Goal: Transaction & Acquisition: Book appointment/travel/reservation

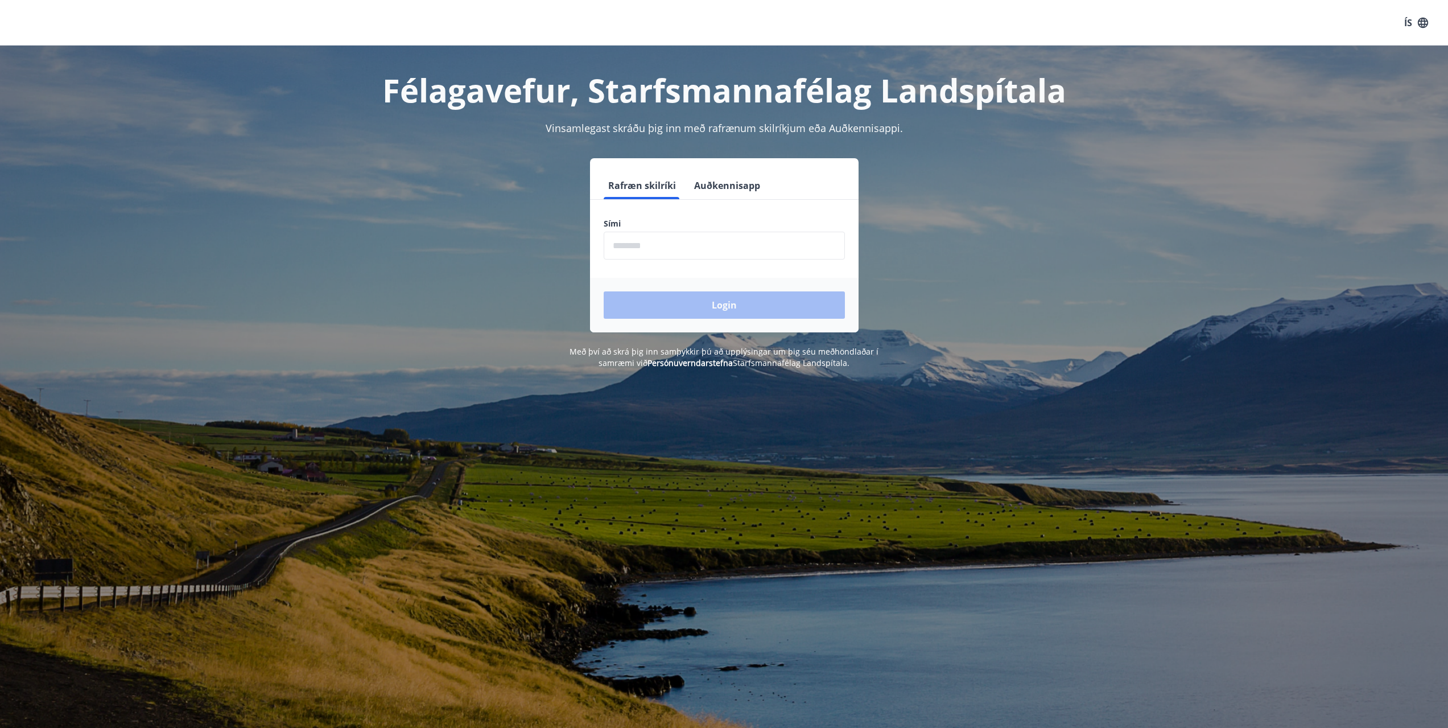
click at [692, 242] on input "phone" at bounding box center [724, 246] width 241 height 28
type input "********"
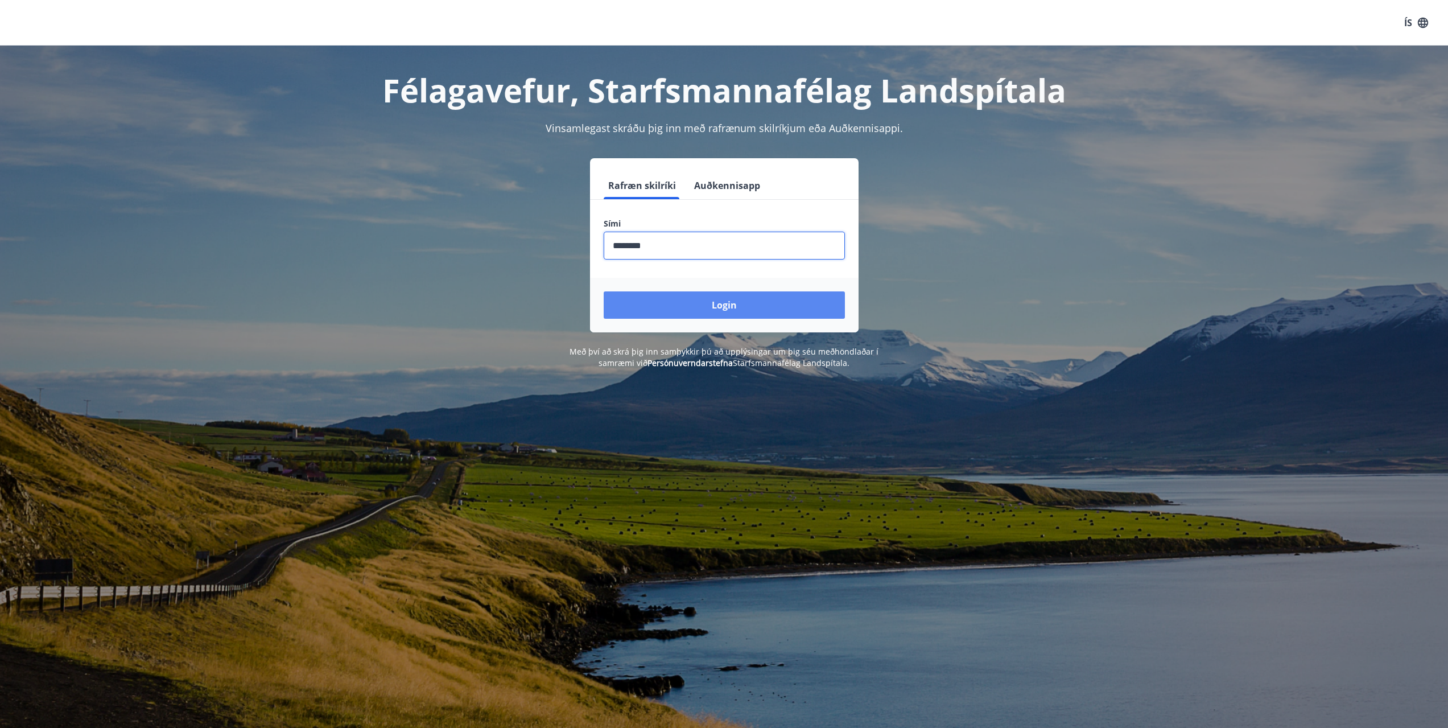
click at [680, 295] on button "Login" at bounding box center [724, 304] width 241 height 27
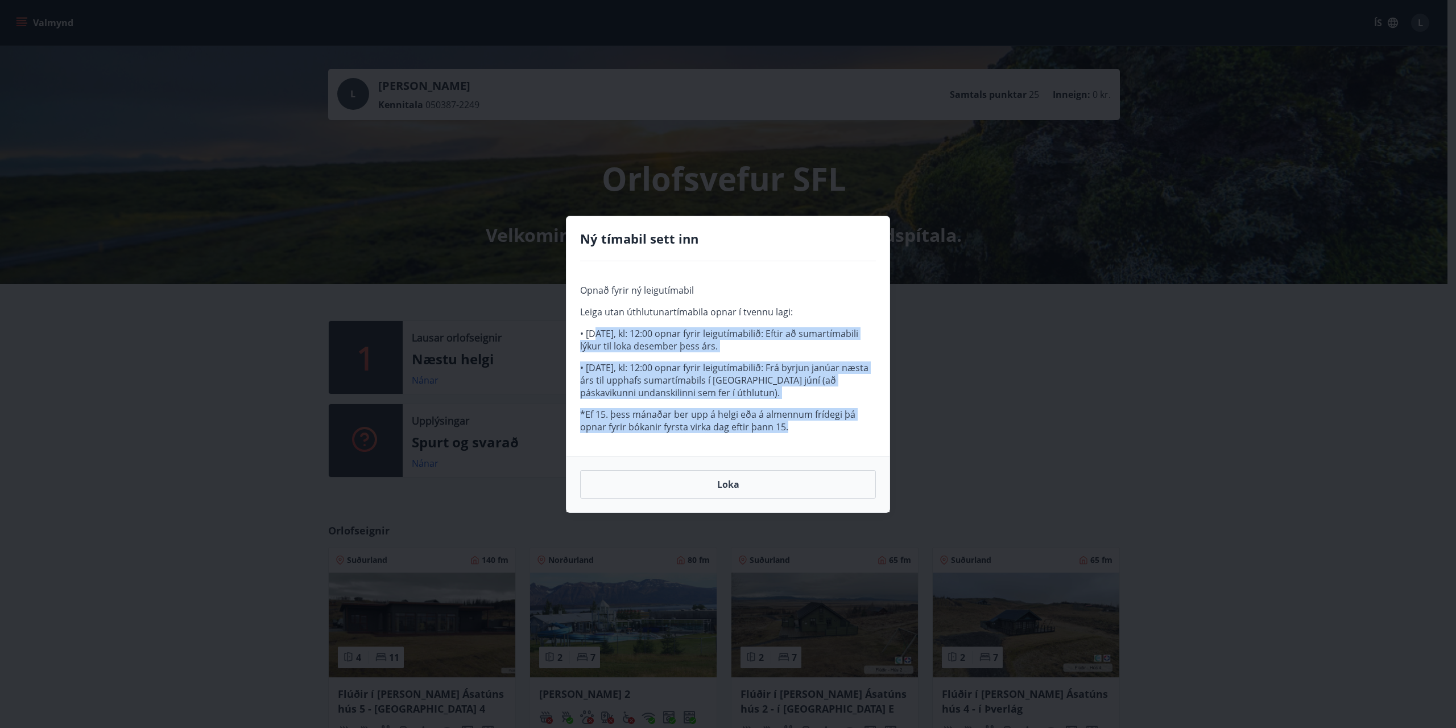
drag, startPoint x: 597, startPoint y: 332, endPoint x: 806, endPoint y: 434, distance: 232.3
click at [803, 440] on div "Opnað fyrir ný leigutímabil Leiga utan úthlutunartímabila opnar í tvennu lagi: …" at bounding box center [728, 358] width 323 height 195
click at [698, 365] on p "• [DATE], kl: 12:00 opnar fyrir leigutímabilið: Frá byrjun janúar næsta árs til…" at bounding box center [728, 380] width 296 height 38
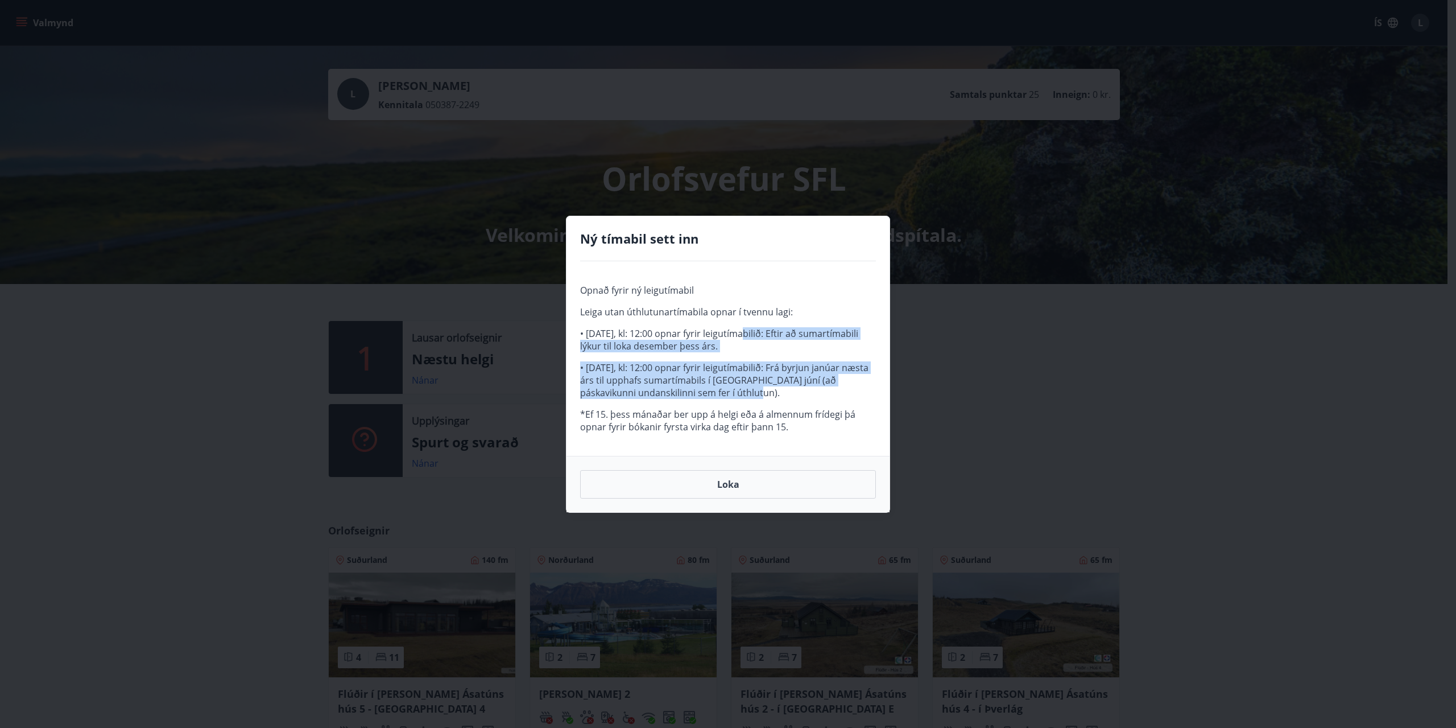
drag, startPoint x: 747, startPoint y: 361, endPoint x: 850, endPoint y: 387, distance: 106.8
click at [850, 387] on span "Opnað fyrir ný leigutímabil Leiga utan úthlutunartímabila opnar í tvennu lagi: …" at bounding box center [728, 358] width 296 height 149
click at [660, 381] on p "• [DATE], kl: 12:00 opnar fyrir leigutímabilið: Frá byrjun janúar næsta árs til…" at bounding box center [728, 380] width 296 height 38
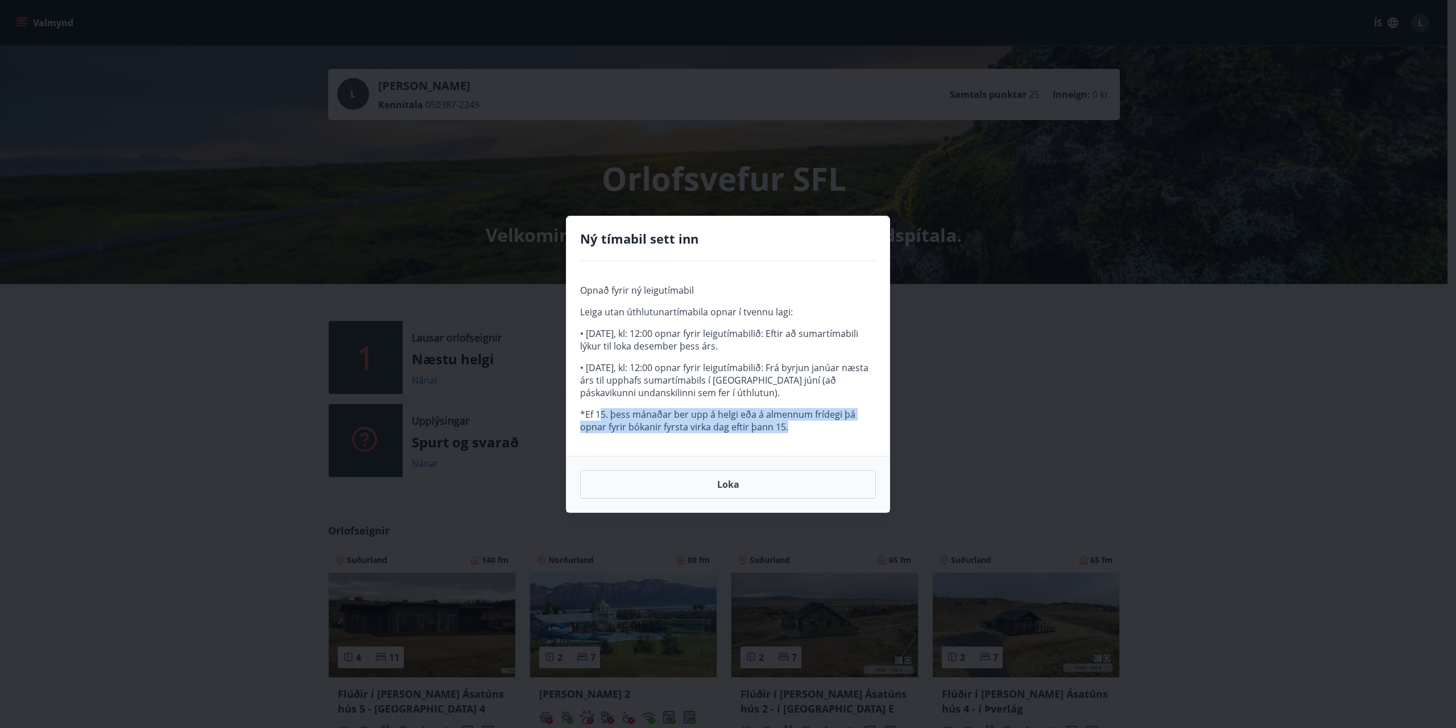
drag, startPoint x: 603, startPoint y: 411, endPoint x: 817, endPoint y: 422, distance: 214.2
click at [817, 423] on p "*Ef 15. þess mánaðar ber upp á helgi eða á almennum frídegi þá opnar fyrir bóka…" at bounding box center [728, 420] width 296 height 25
click at [779, 477] on button "Loka" at bounding box center [728, 484] width 296 height 28
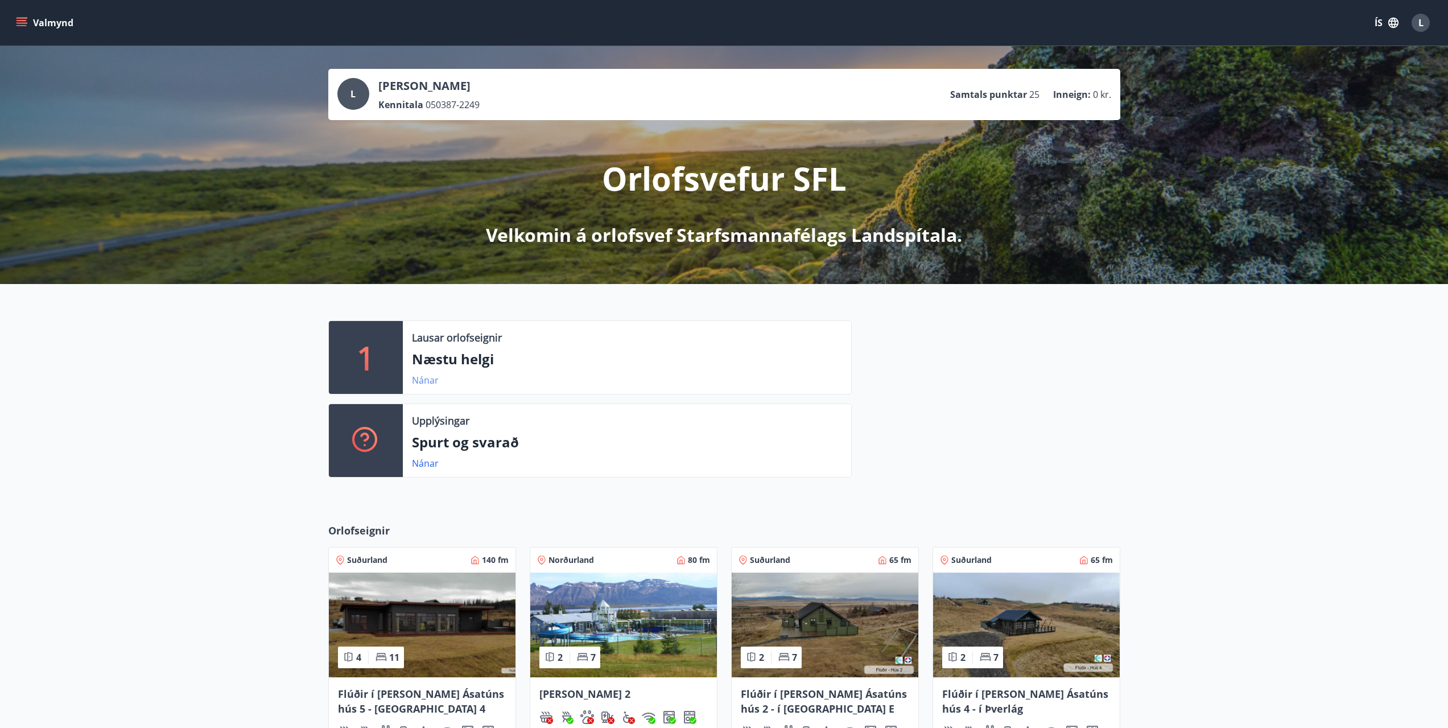
click at [422, 385] on link "Nánar" at bounding box center [425, 380] width 27 height 13
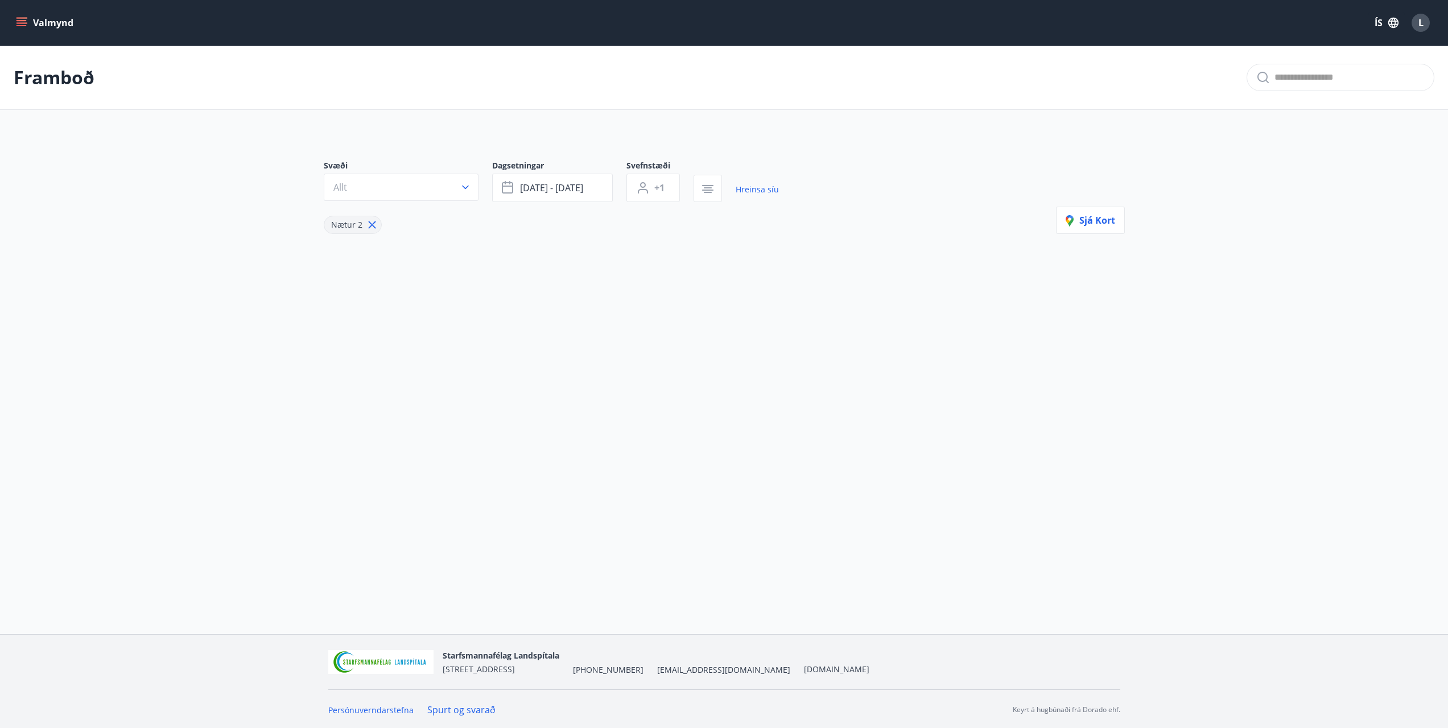
type input "*"
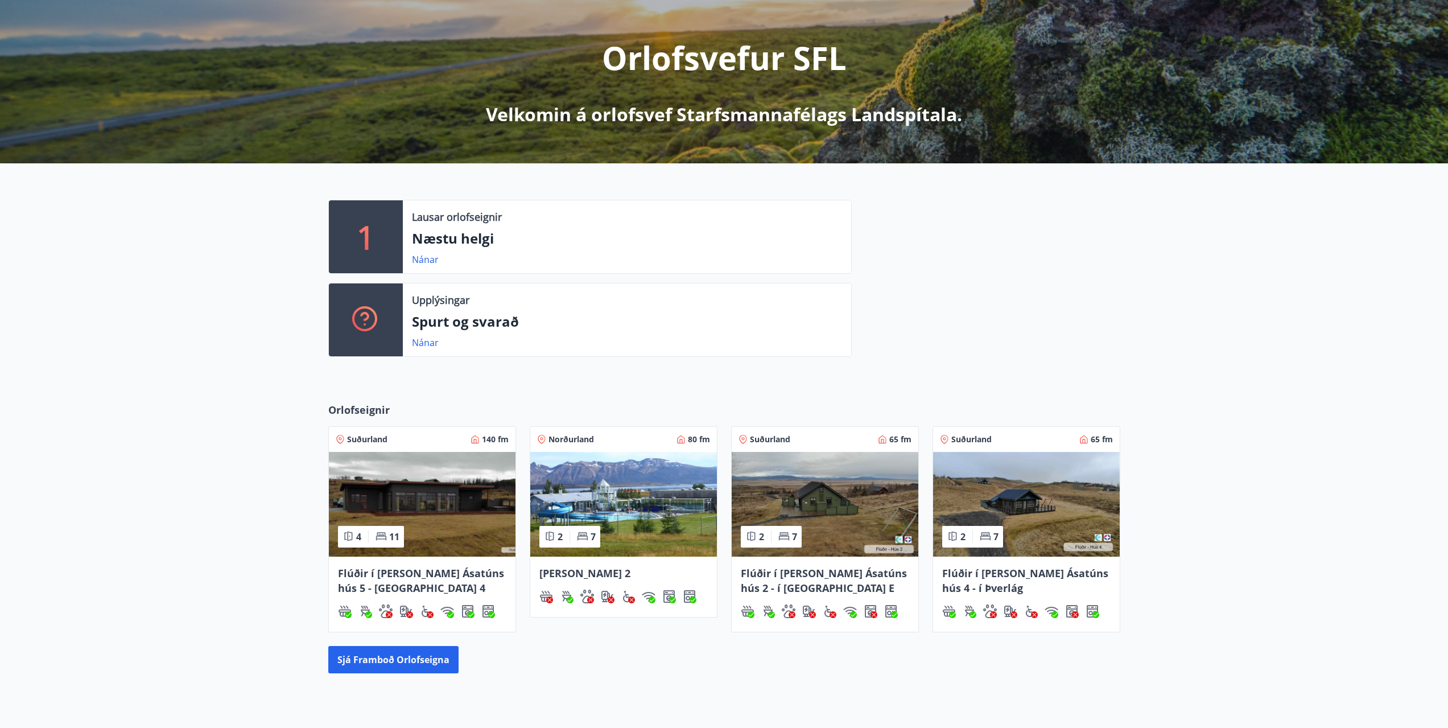
scroll to position [225, 0]
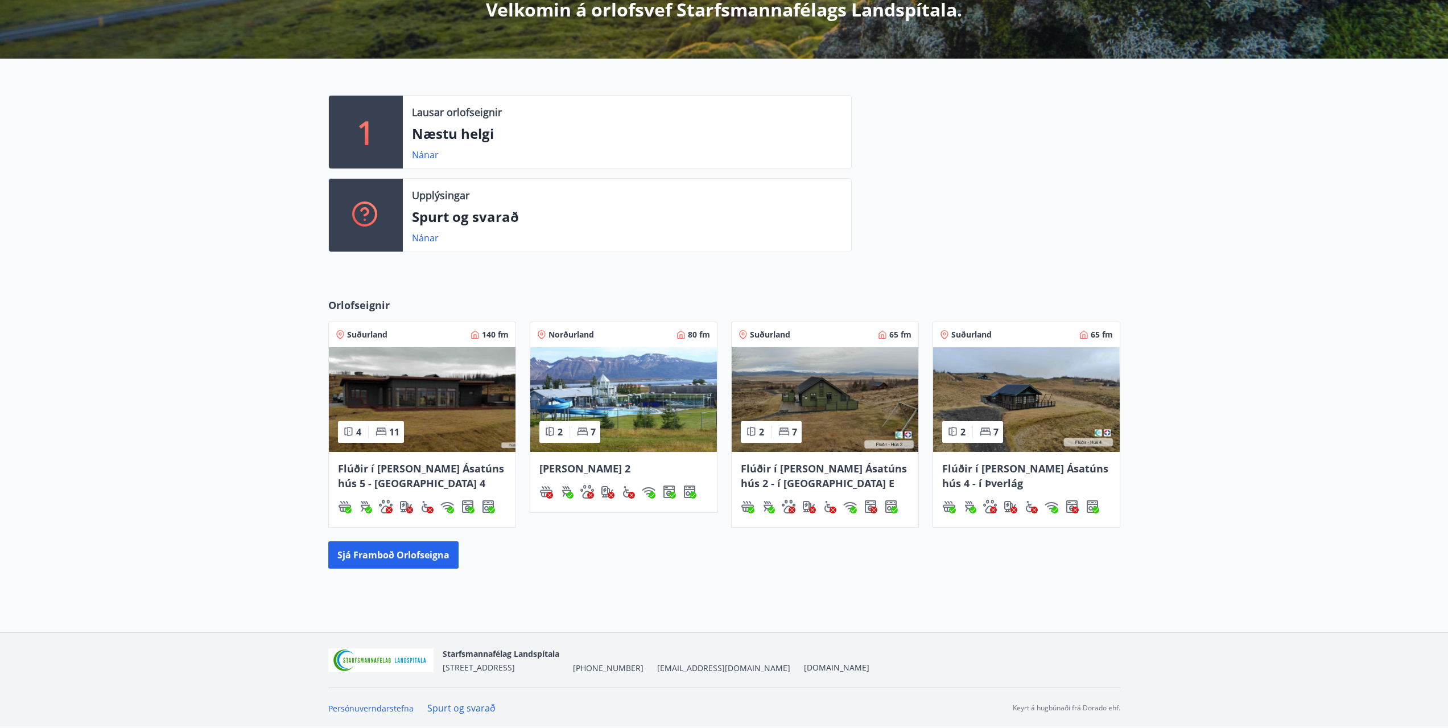
click at [625, 410] on img at bounding box center [623, 399] width 187 height 105
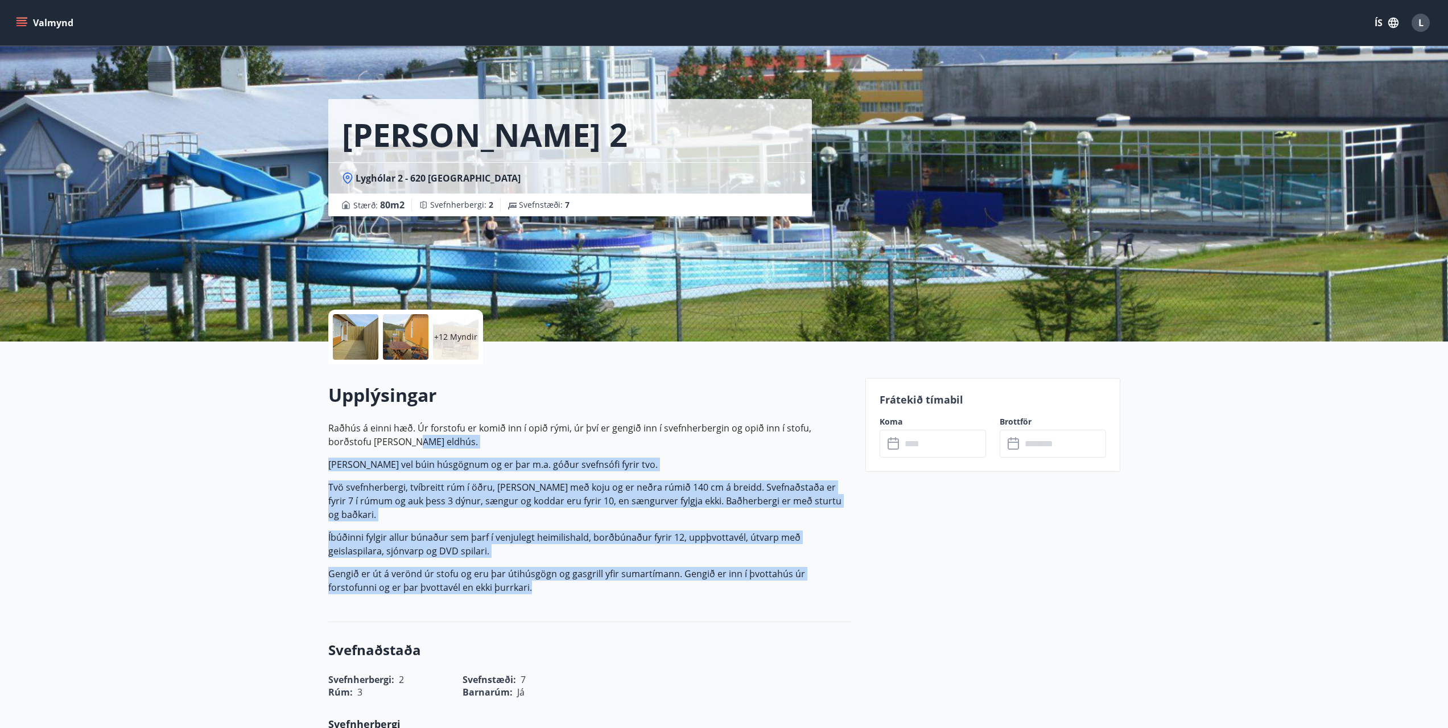
drag, startPoint x: 396, startPoint y: 452, endPoint x: 754, endPoint y: 596, distance: 385.7
click at [737, 592] on div "Upplýsingar [PERSON_NAME] á einni hæð. Úr forstofu er komið inn í opið rými, úr…" at bounding box center [589, 493] width 523 height 258
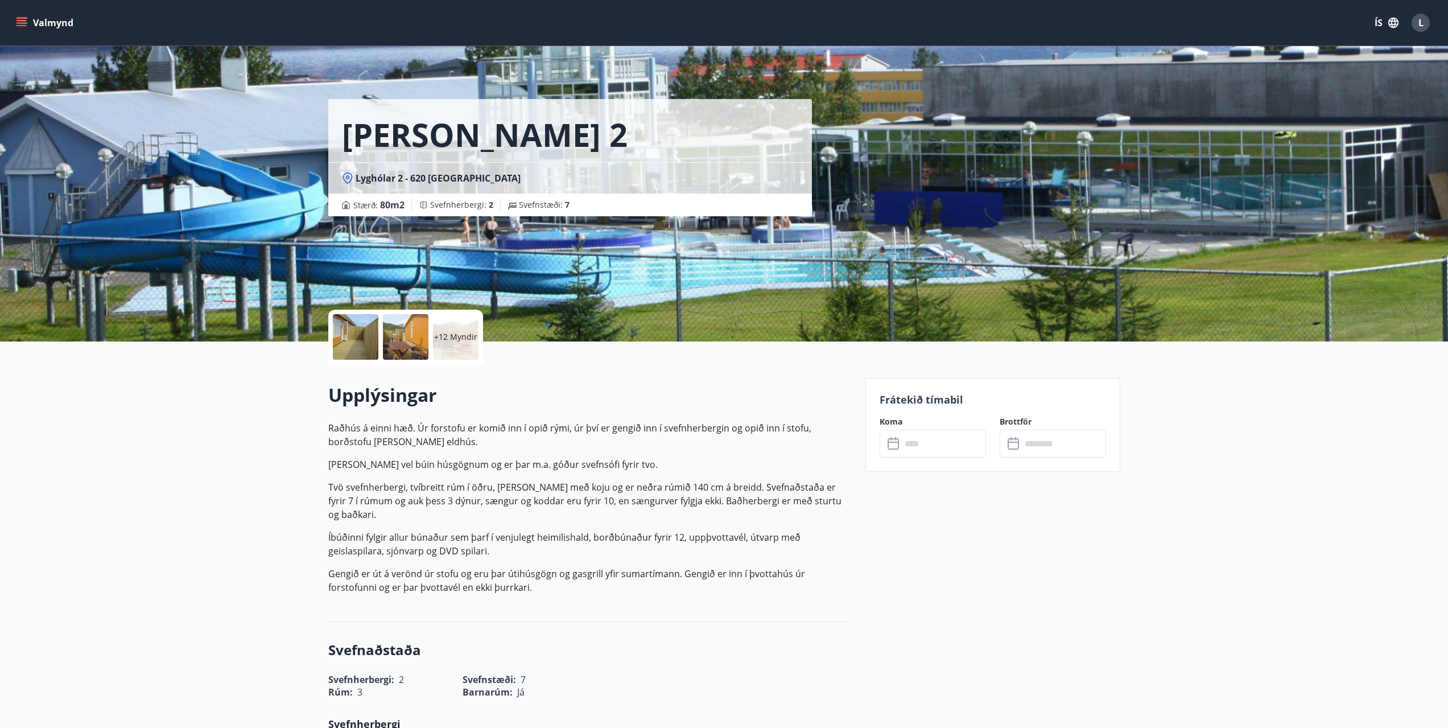
click at [463, 341] on p "+12 Myndir" at bounding box center [455, 336] width 43 height 11
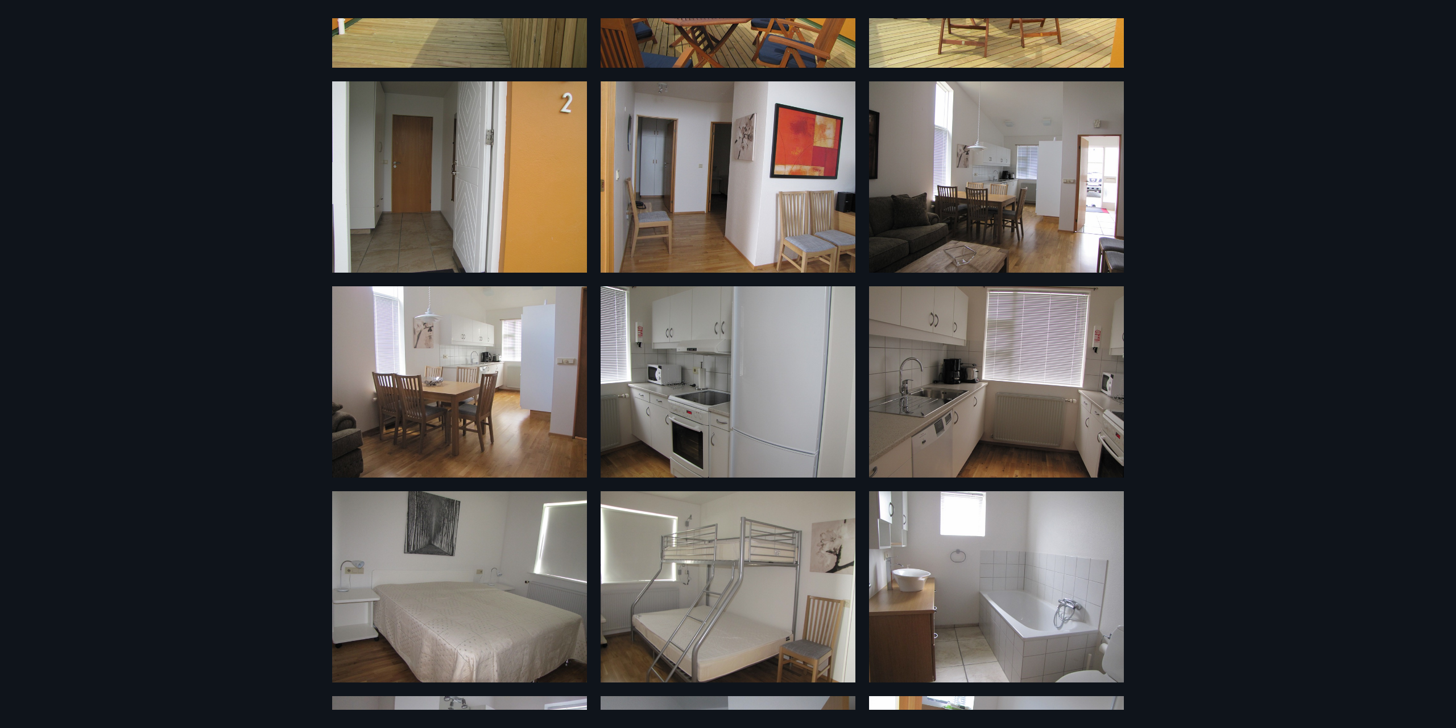
scroll to position [573, 0]
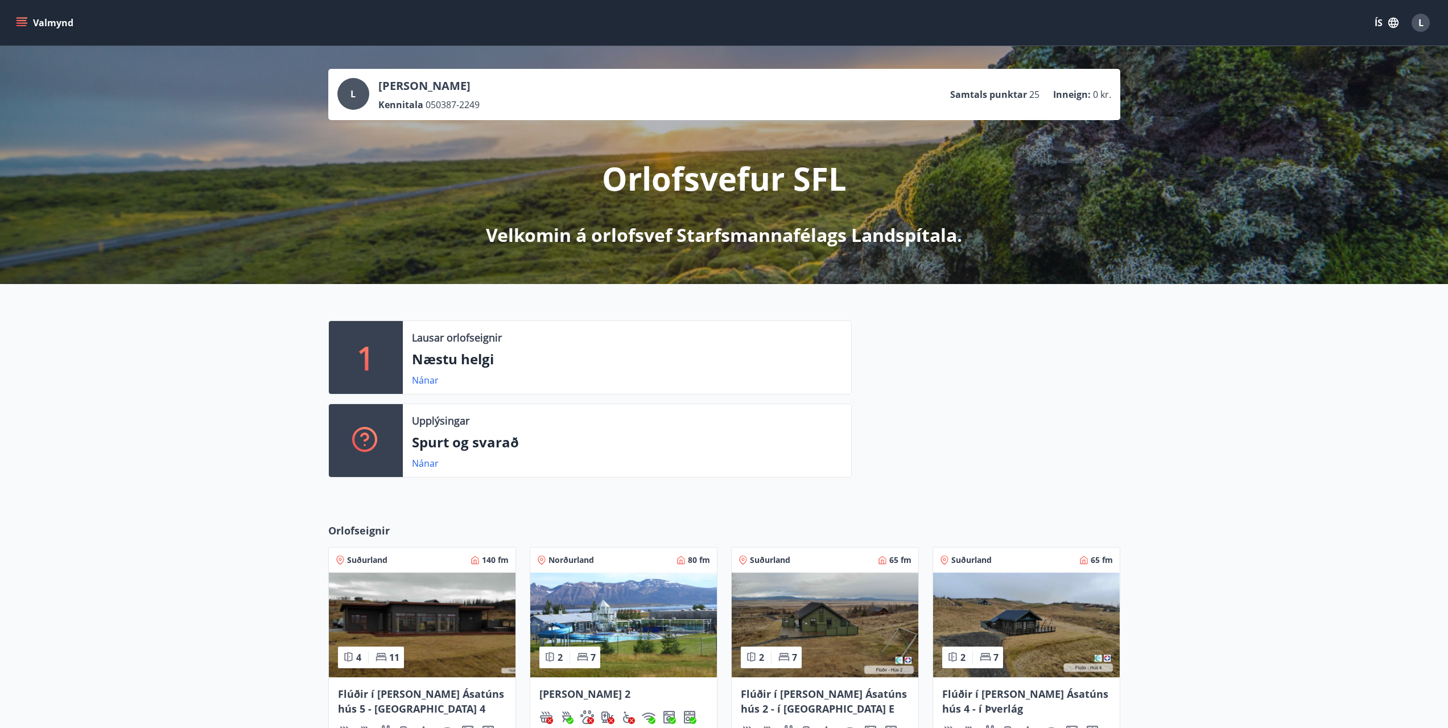
click at [26, 22] on icon "menu" at bounding box center [21, 22] width 11 height 11
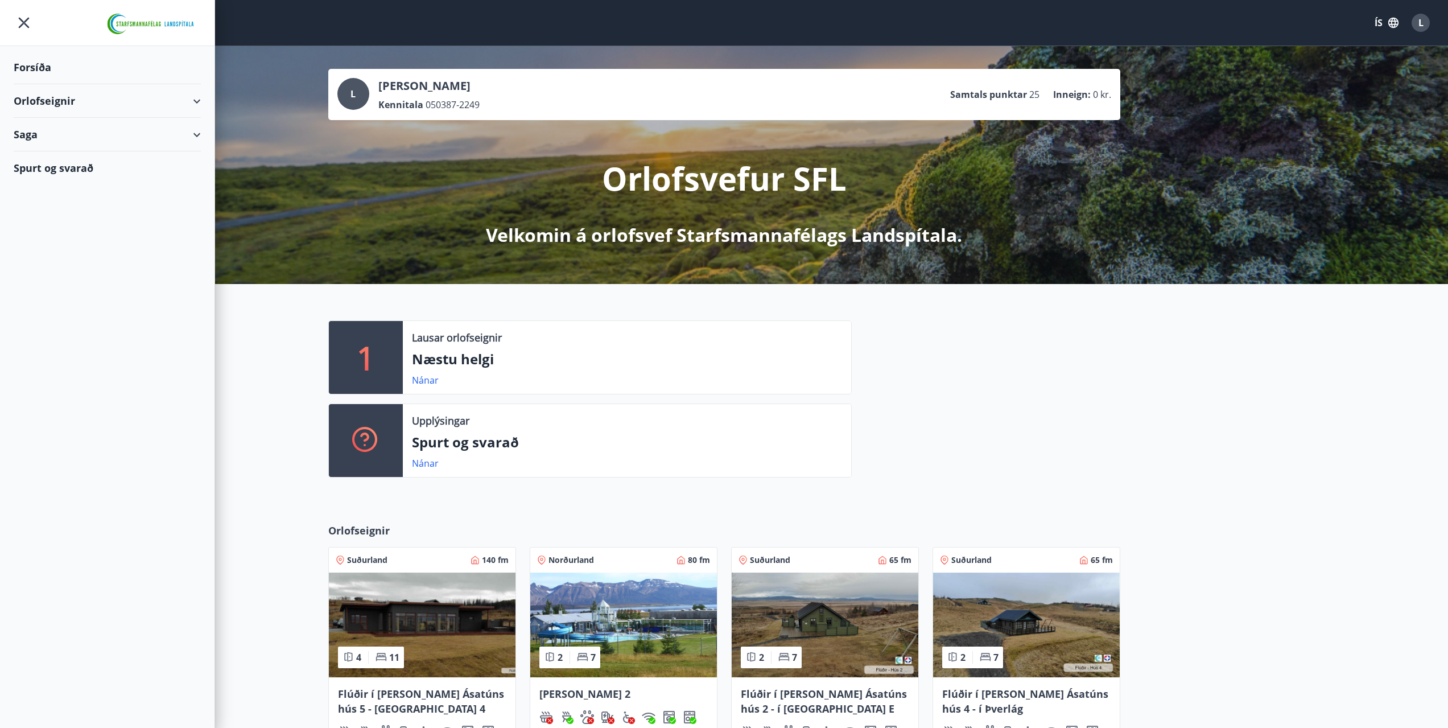
click at [102, 22] on img at bounding box center [151, 24] width 98 height 23
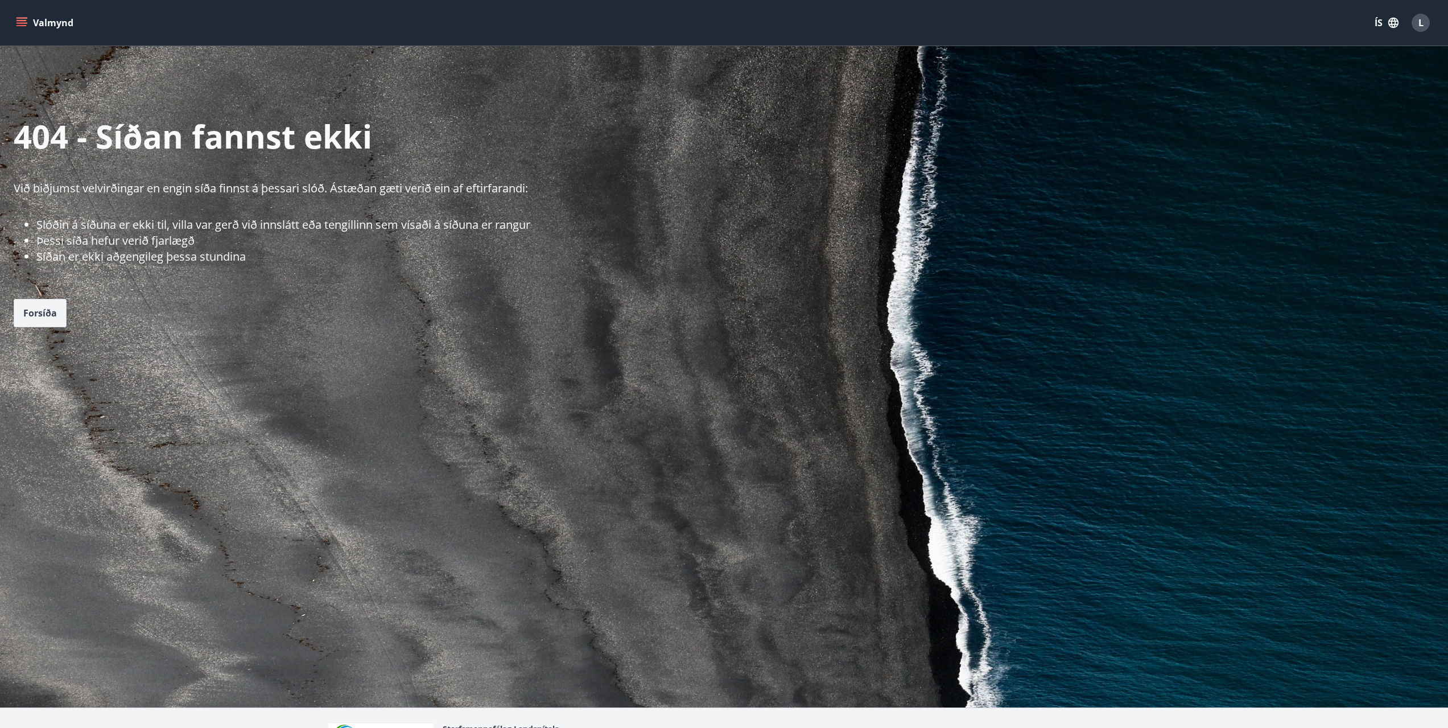
click at [48, 305] on button "Forsíða" at bounding box center [40, 313] width 53 height 28
click at [24, 18] on icon "menu" at bounding box center [22, 18] width 13 height 1
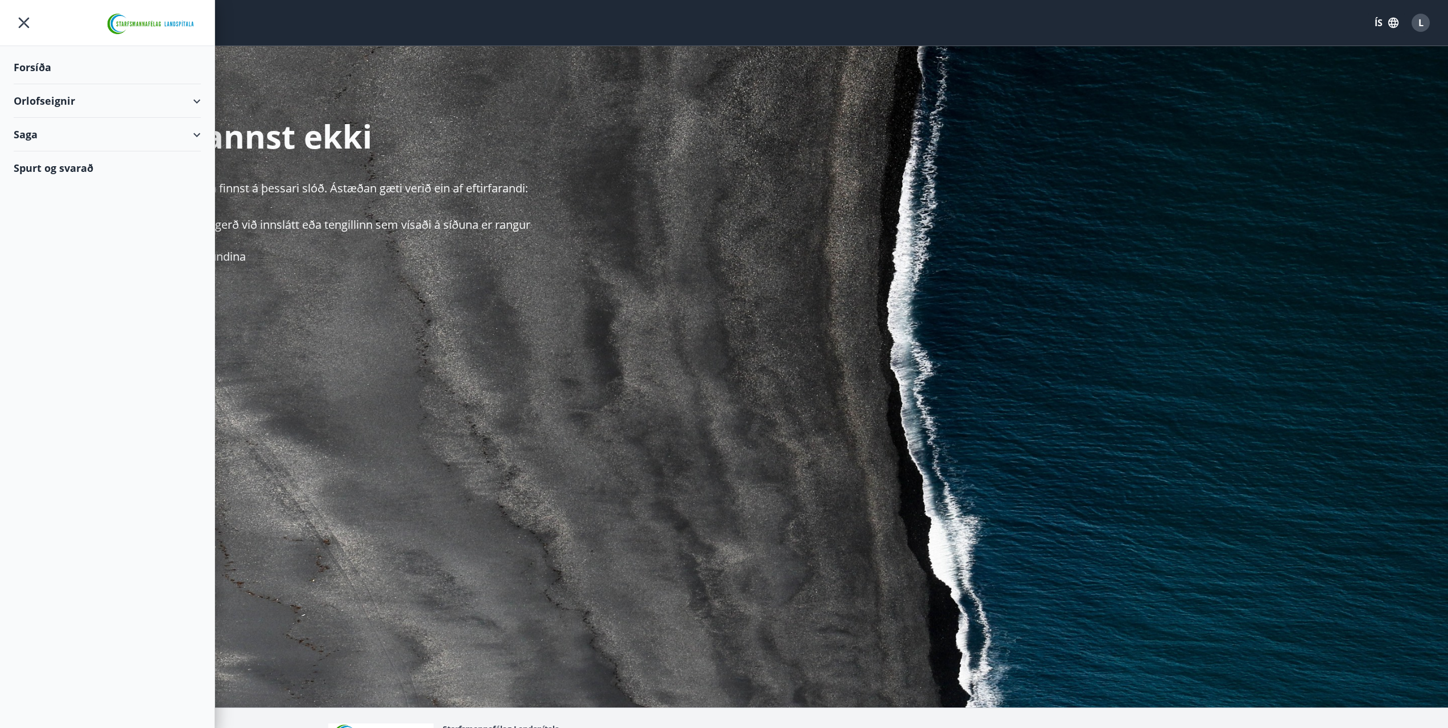
click at [181, 101] on div "Orlofseignir" at bounding box center [107, 101] width 187 height 34
click at [53, 128] on div "Framboð" at bounding box center [107, 130] width 169 height 24
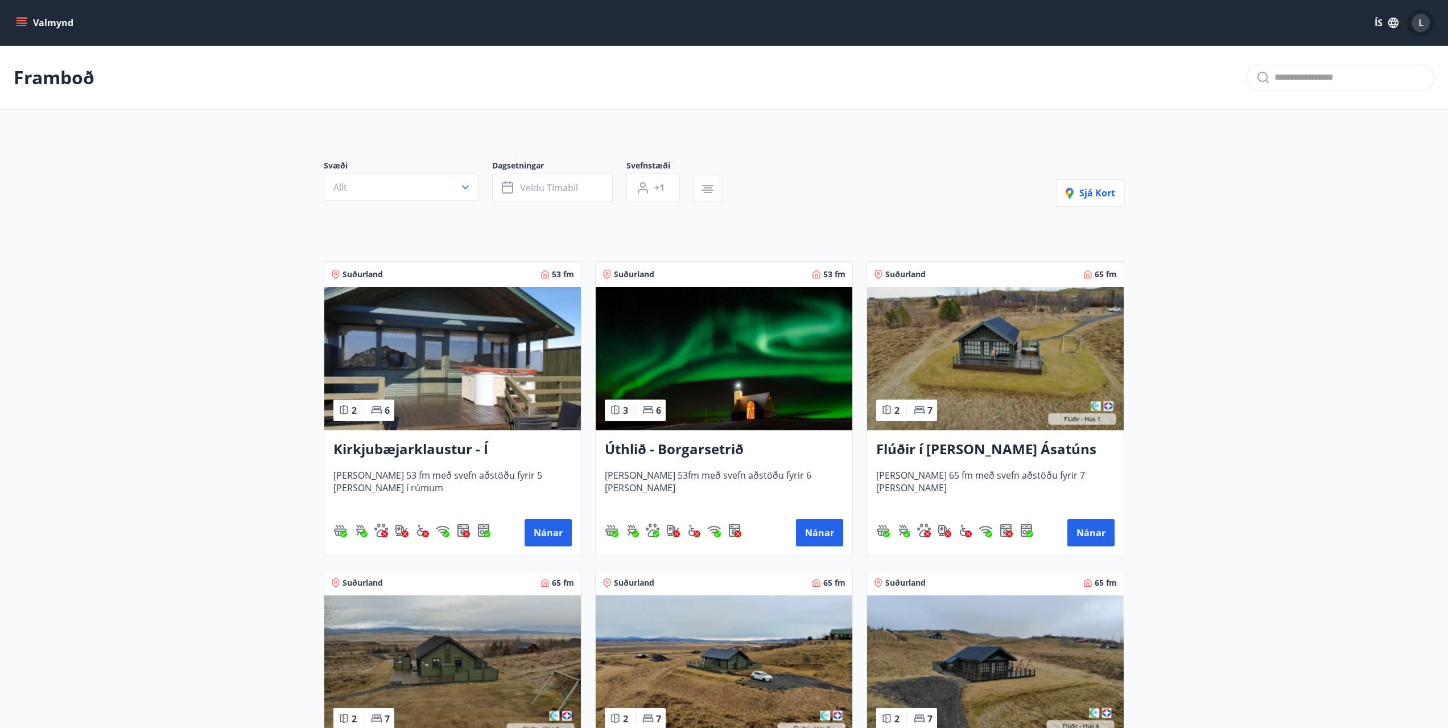
click at [1420, 30] on div "L" at bounding box center [1420, 23] width 18 height 18
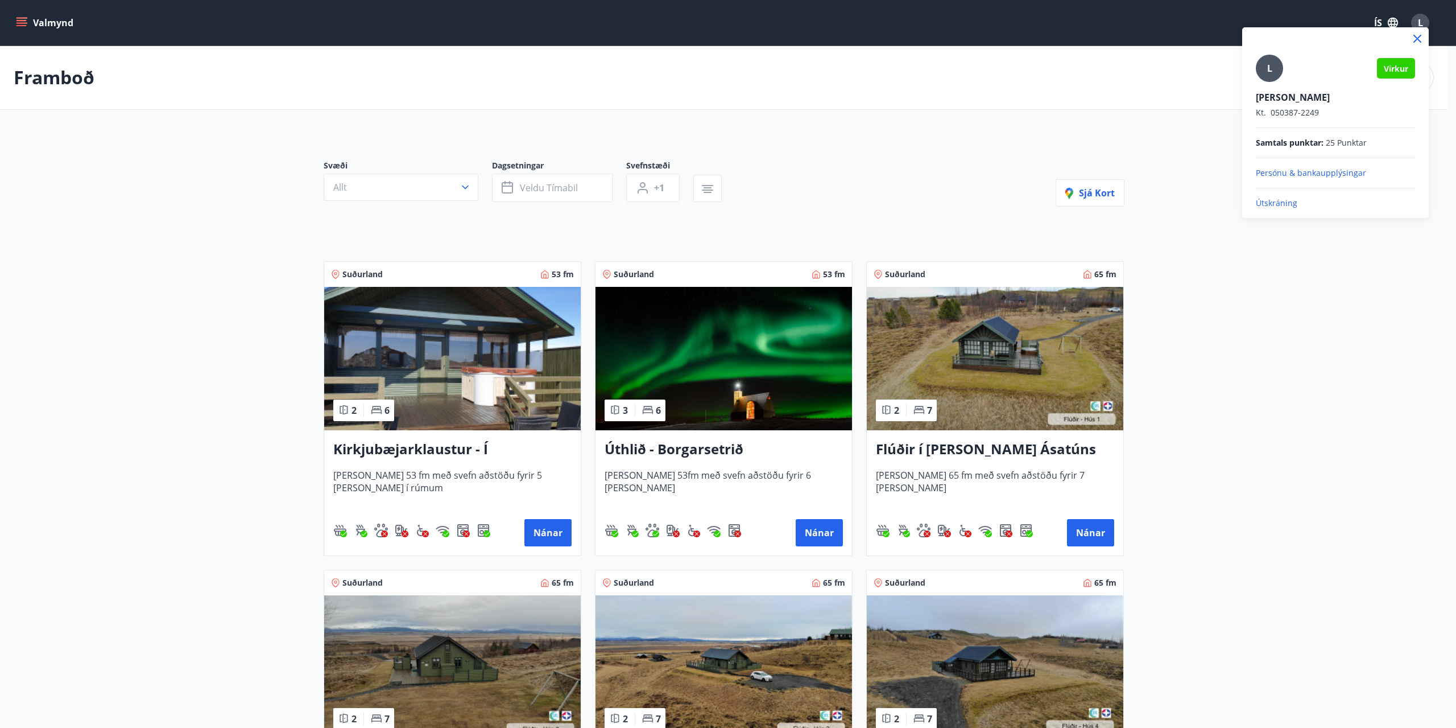
click at [44, 23] on div at bounding box center [728, 364] width 1456 height 728
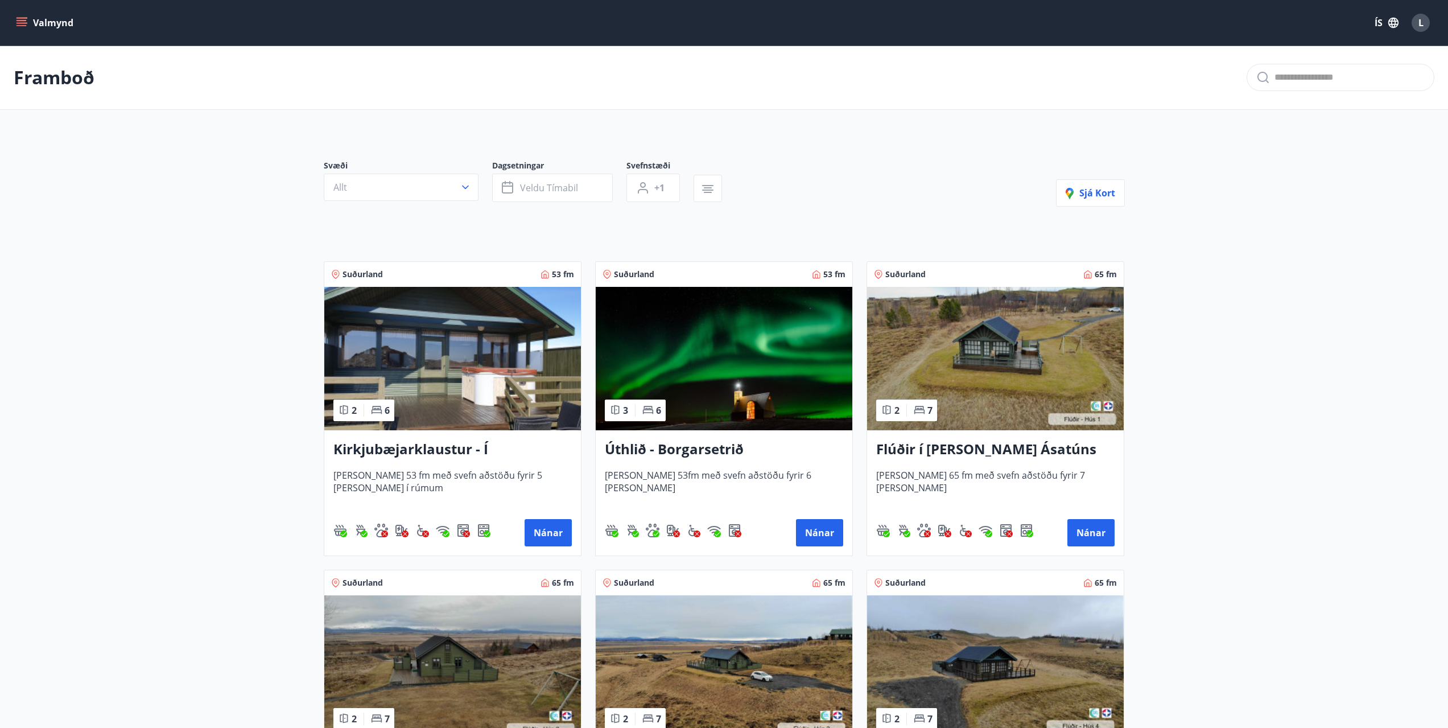
click at [44, 23] on button "Valmynd" at bounding box center [46, 23] width 64 height 20
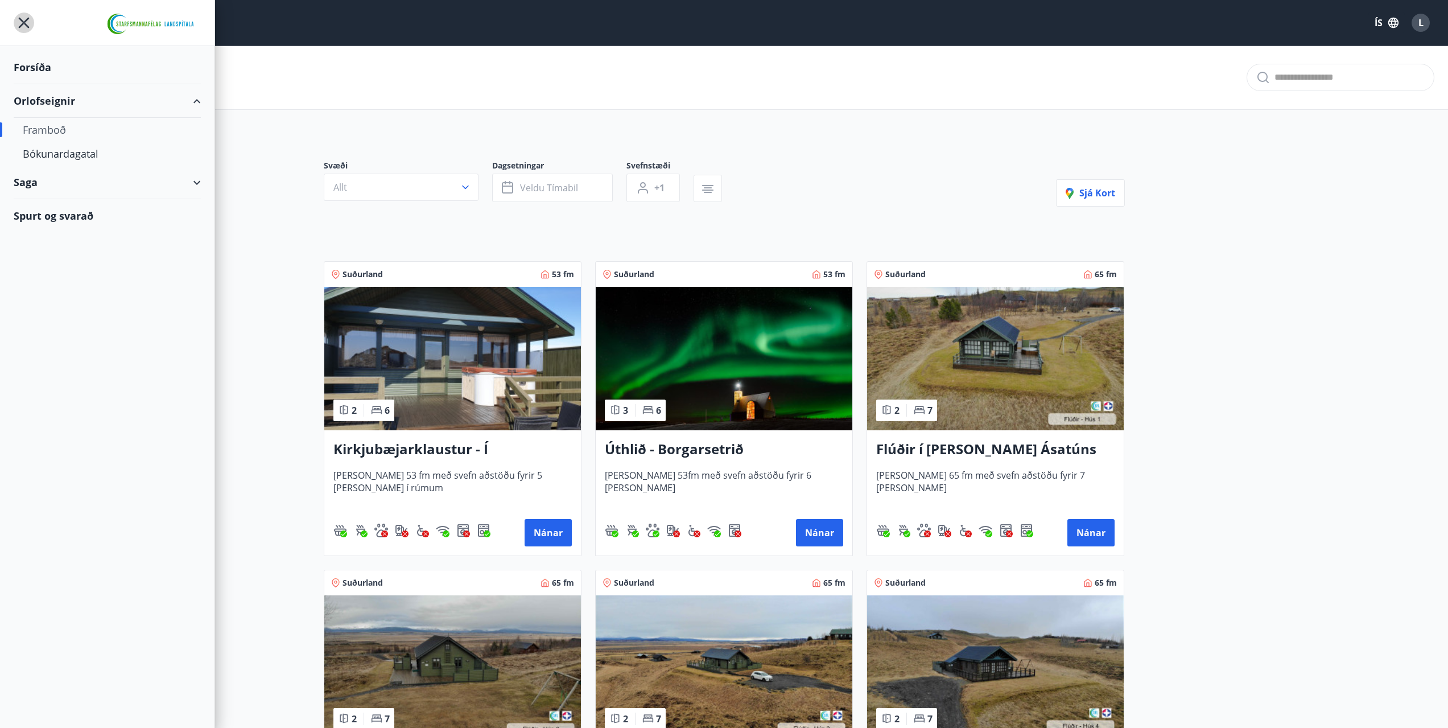
click at [20, 21] on icon "menu" at bounding box center [24, 23] width 20 height 20
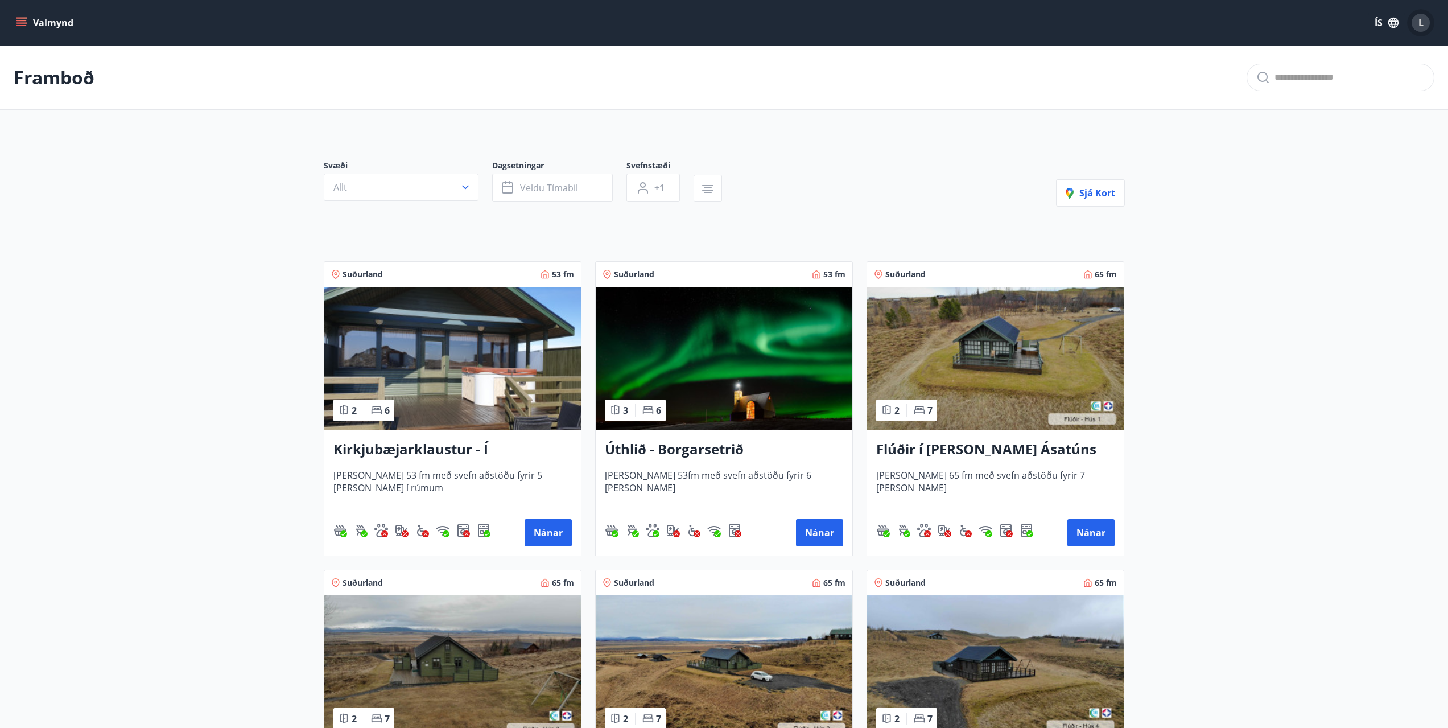
click at [1422, 30] on div "L" at bounding box center [1420, 23] width 18 height 18
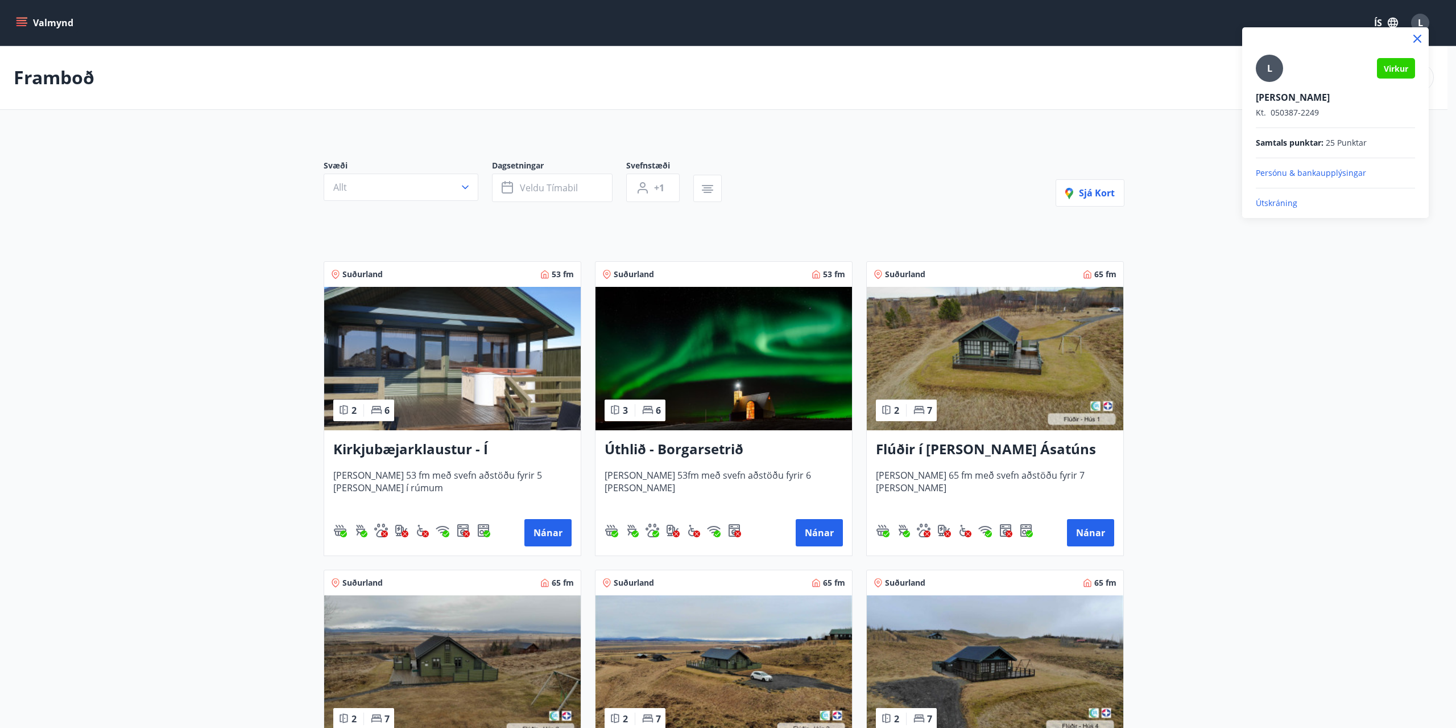
click at [1308, 205] on p "Útskráning" at bounding box center [1335, 202] width 159 height 11
